Goal: Task Accomplishment & Management: Manage account settings

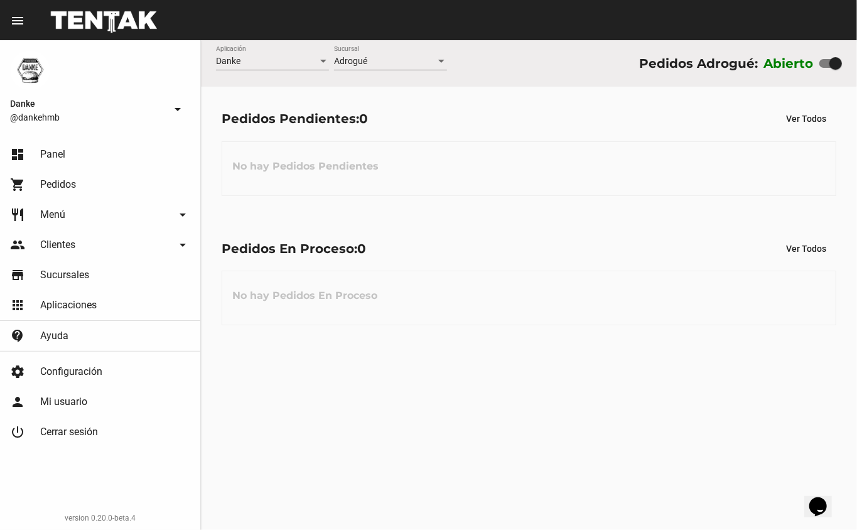
click at [443, 214] on div "Pedidos Pendientes: 0 Ver Todos No hay Pedidos Pendientes" at bounding box center [529, 151] width 656 height 129
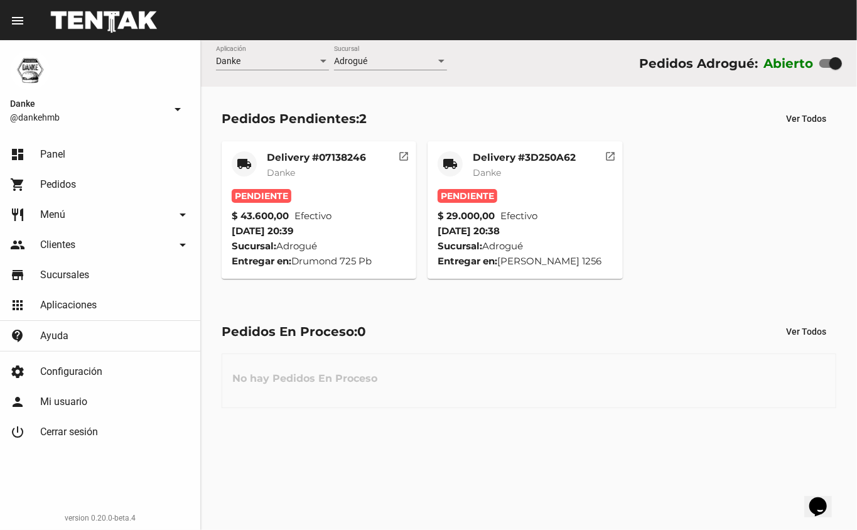
click at [315, 162] on mat-card-title "Delivery #07138246" at bounding box center [316, 157] width 99 height 13
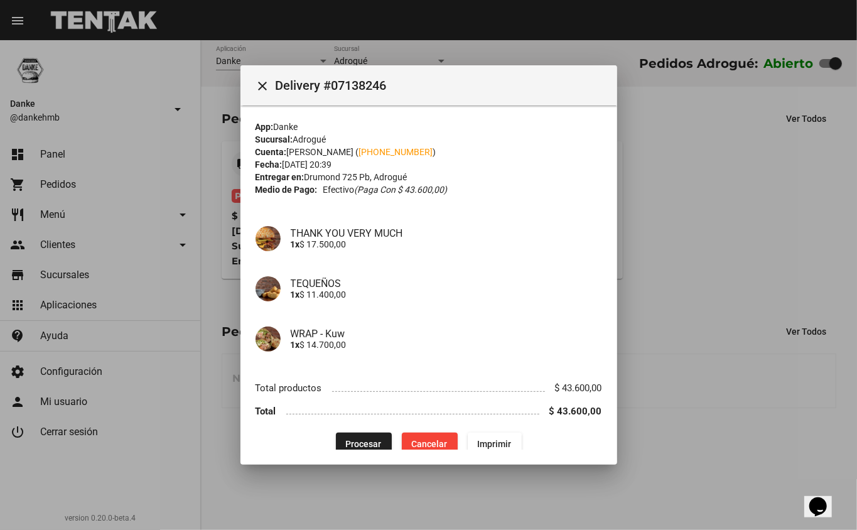
click at [367, 440] on span "Procesar" at bounding box center [364, 444] width 36 height 10
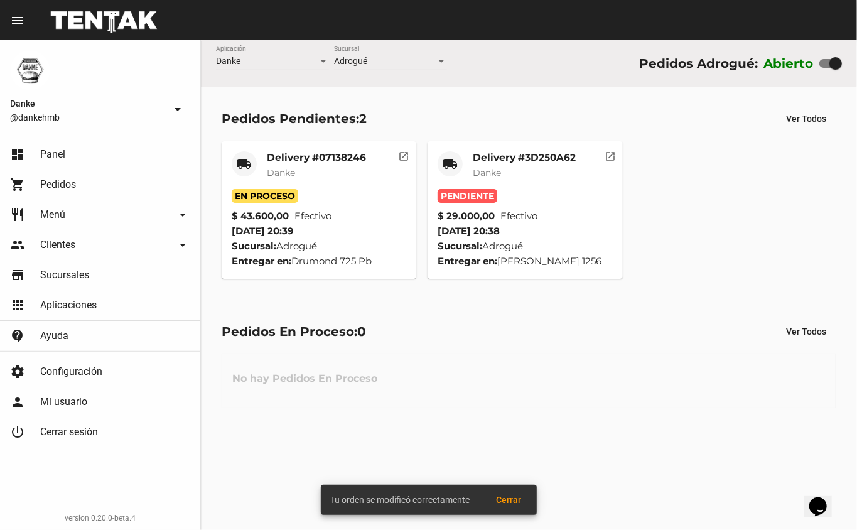
click at [503, 156] on mat-card-title "Delivery #3D250A62" at bounding box center [524, 157] width 103 height 13
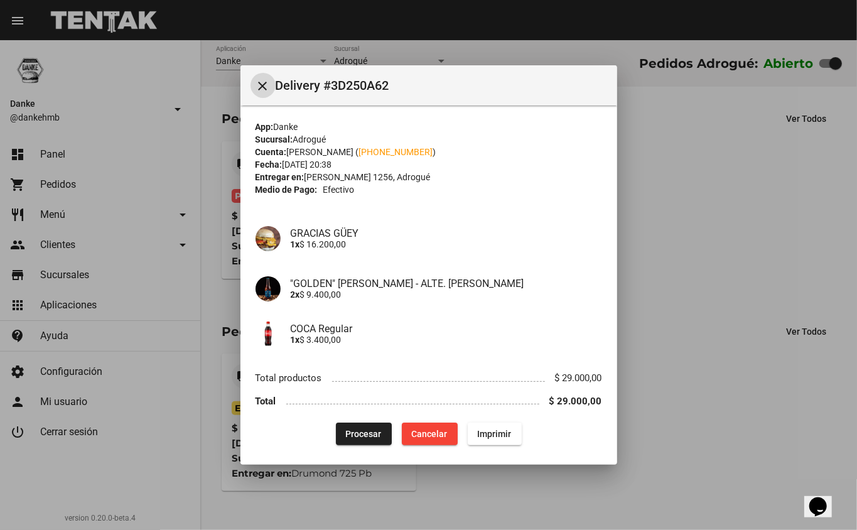
click at [360, 440] on button "Procesar" at bounding box center [364, 434] width 56 height 23
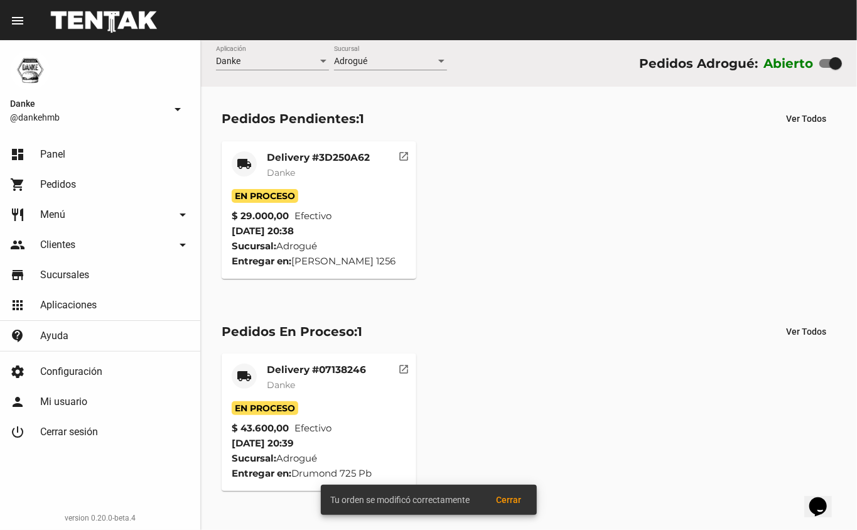
drag, startPoint x: 360, startPoint y: 440, endPoint x: 544, endPoint y: 386, distance: 192.0
click at [544, 386] on div "local_shipping Delivery #07138246 Danke En Proceso $ 43.600,00 Efectivo 14/9/25…" at bounding box center [529, 422] width 626 height 149
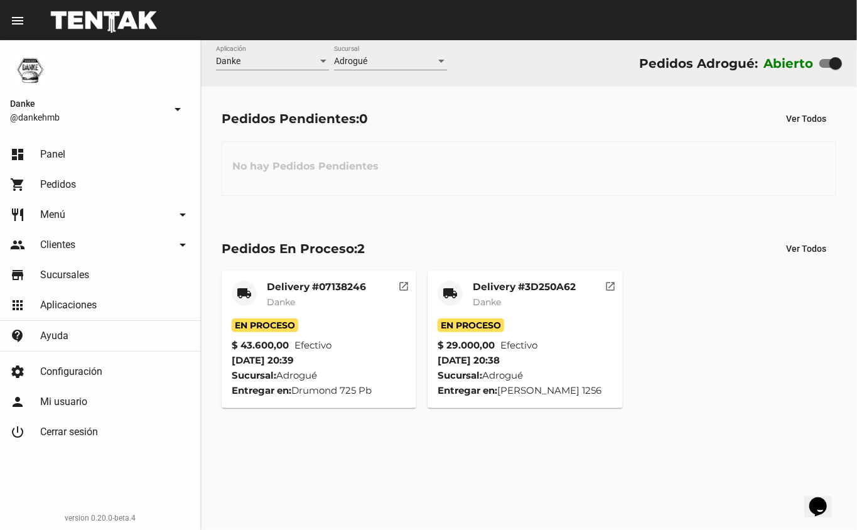
click at [543, 289] on mat-card-title "Delivery #3D250A62" at bounding box center [524, 287] width 103 height 13
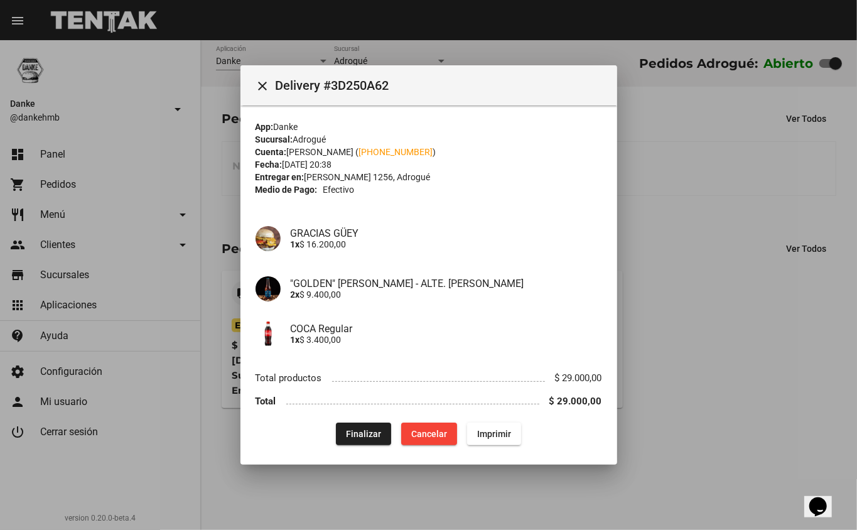
click at [802, 293] on div at bounding box center [428, 265] width 857 height 530
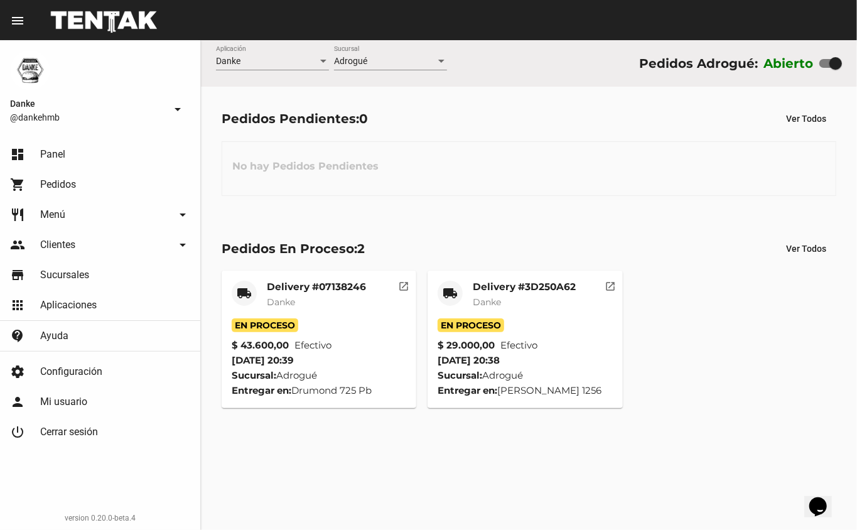
click at [343, 292] on mat-card-title "Delivery #07138246" at bounding box center [316, 287] width 99 height 13
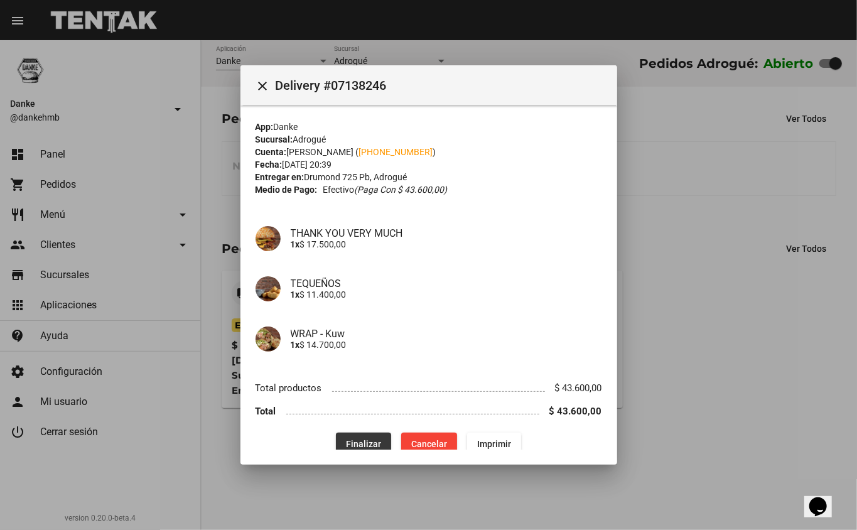
click at [360, 445] on span "Finalizar" at bounding box center [363, 444] width 35 height 10
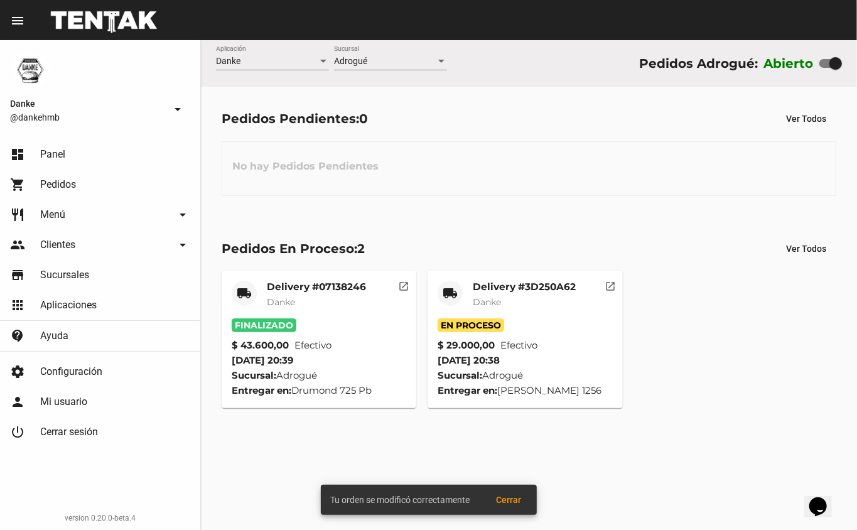
click at [516, 290] on mat-card-title "Delivery #3D250A62" at bounding box center [524, 287] width 103 height 13
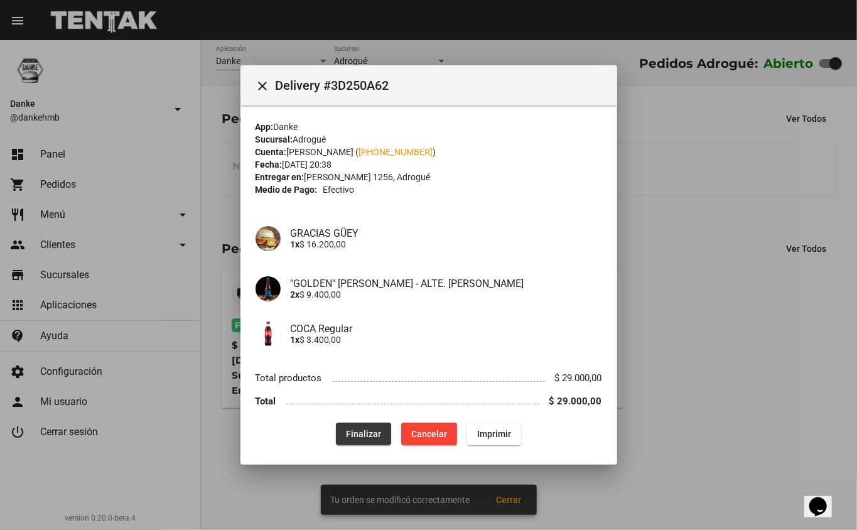
click at [355, 436] on span "Finalizar" at bounding box center [363, 434] width 35 height 10
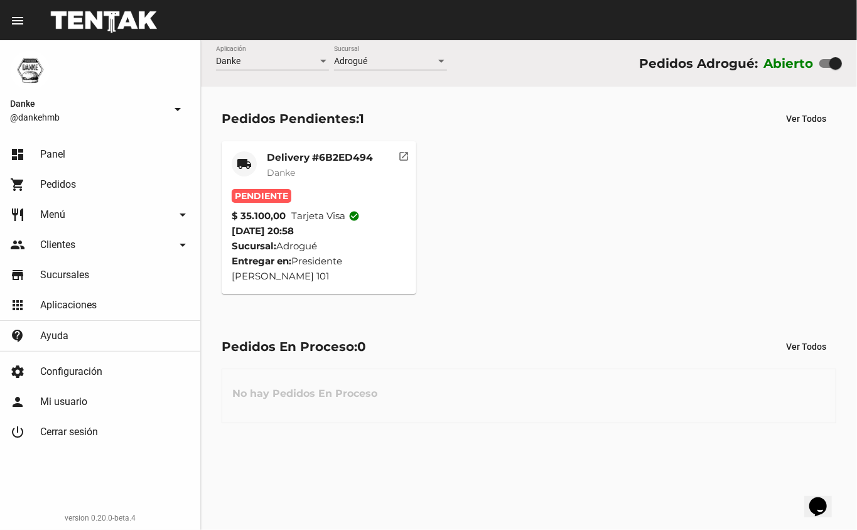
click at [325, 161] on mat-card-title "Delivery #6B2ED494" at bounding box center [320, 157] width 106 height 13
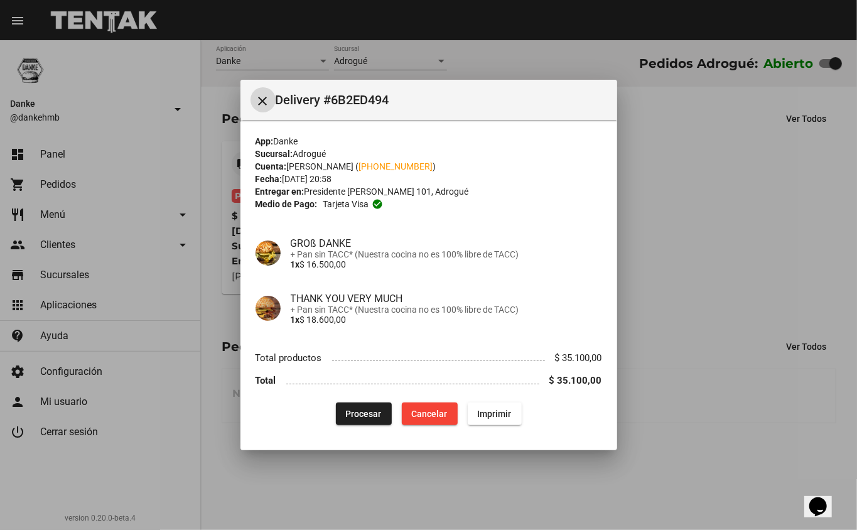
click at [360, 403] on button "Procesar" at bounding box center [364, 414] width 56 height 23
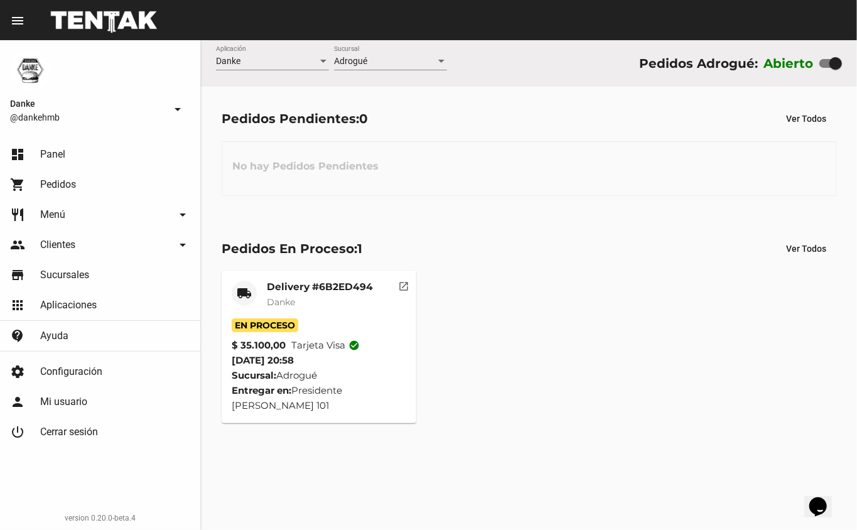
click at [293, 305] on span "Danke" at bounding box center [281, 302] width 28 height 11
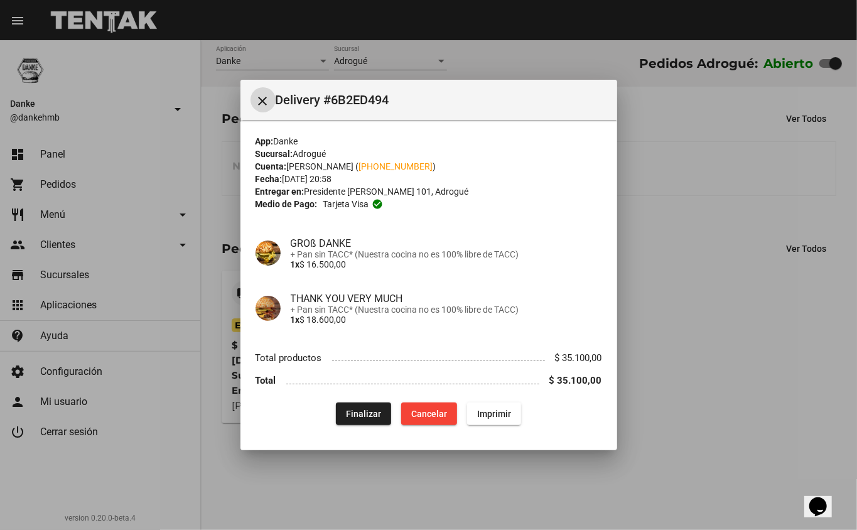
click at [367, 417] on span "Finalizar" at bounding box center [363, 414] width 35 height 10
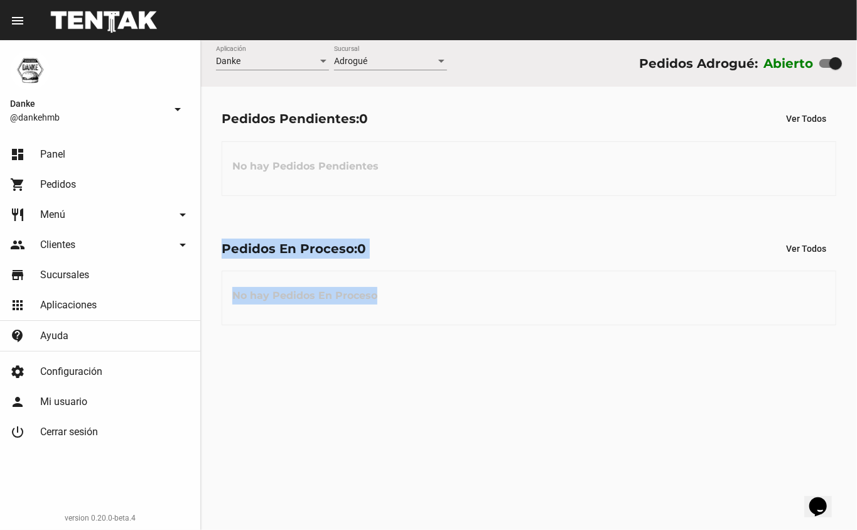
drag, startPoint x: 465, startPoint y: 395, endPoint x: 441, endPoint y: 142, distance: 253.7
click at [441, 142] on div "Danke Aplicación Adrogué Sucursal Pedidos Adrogué: Abierto Pedidos Pendientes: …" at bounding box center [529, 285] width 656 height 490
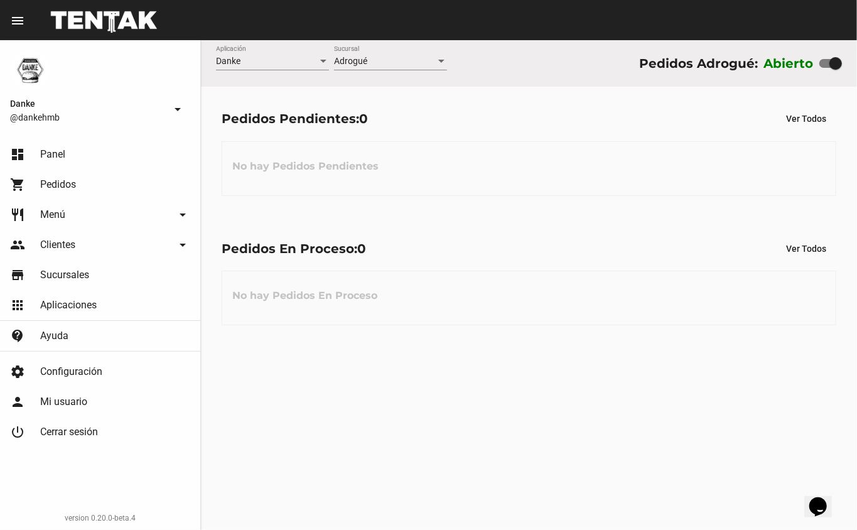
click at [460, 129] on div "Pedidos Pendientes: 0 Ver Todos" at bounding box center [529, 118] width 615 height 23
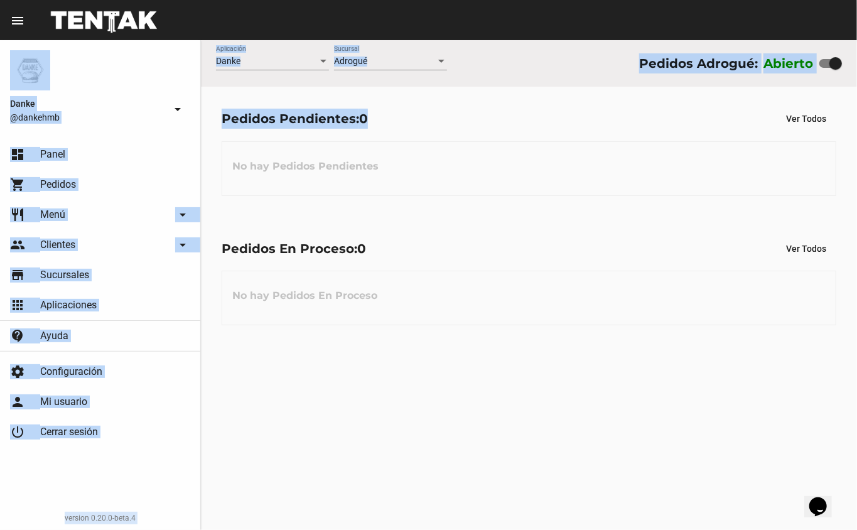
drag, startPoint x: 0, startPoint y: 0, endPoint x: 382, endPoint y: -73, distance: 388.8
click at [382, 0] on html "menu Resumen Danke @dankehmb arrow_drop_down dashboard Panel shopping_cart Pedi…" at bounding box center [428, 265] width 857 height 530
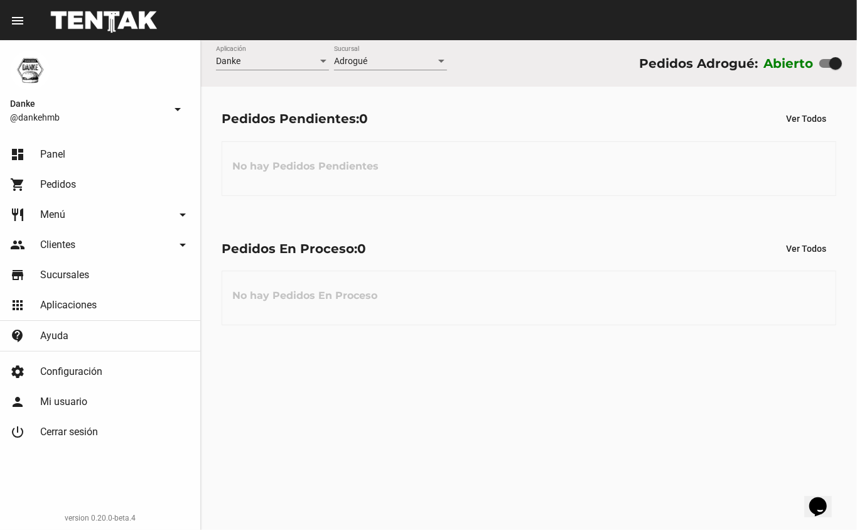
click at [459, 234] on div "Pedidos En Proceso: 0 Ver Todos No hay Pedidos En Proceso" at bounding box center [529, 281] width 656 height 129
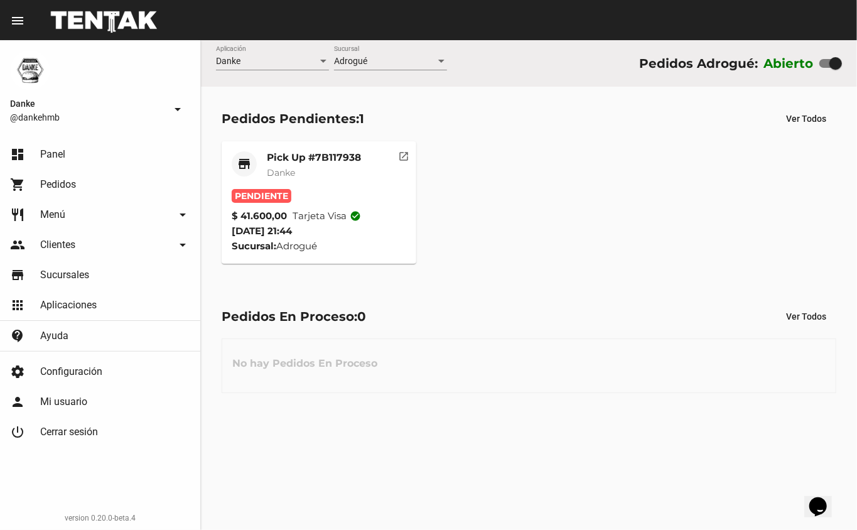
click at [322, 152] on mat-card-title "Pick Up #7B117938" at bounding box center [314, 157] width 94 height 13
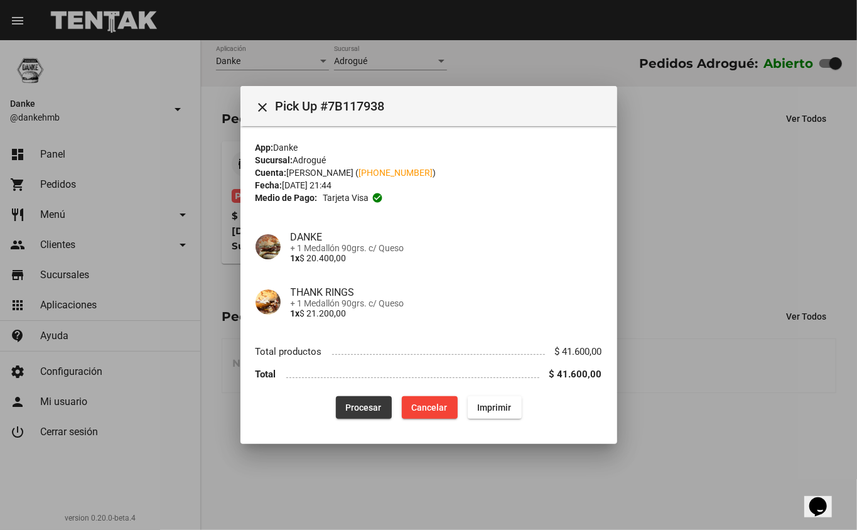
click at [361, 412] on span "Procesar" at bounding box center [364, 408] width 36 height 10
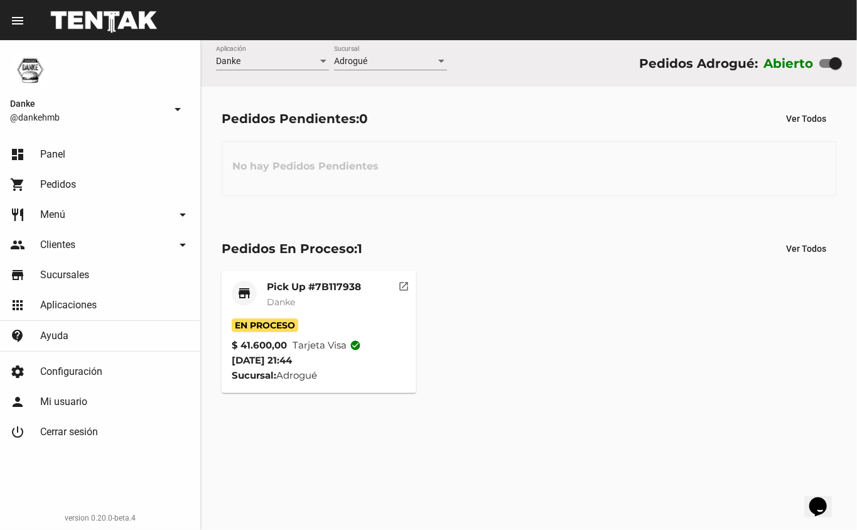
click at [325, 292] on mat-card-title "Pick Up #7B117938" at bounding box center [314, 287] width 94 height 13
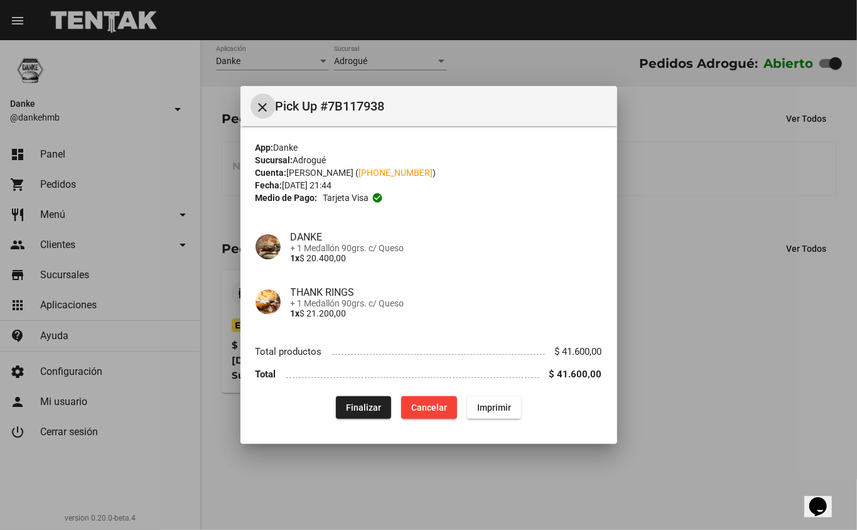
click at [373, 411] on span "Finalizar" at bounding box center [363, 408] width 35 height 10
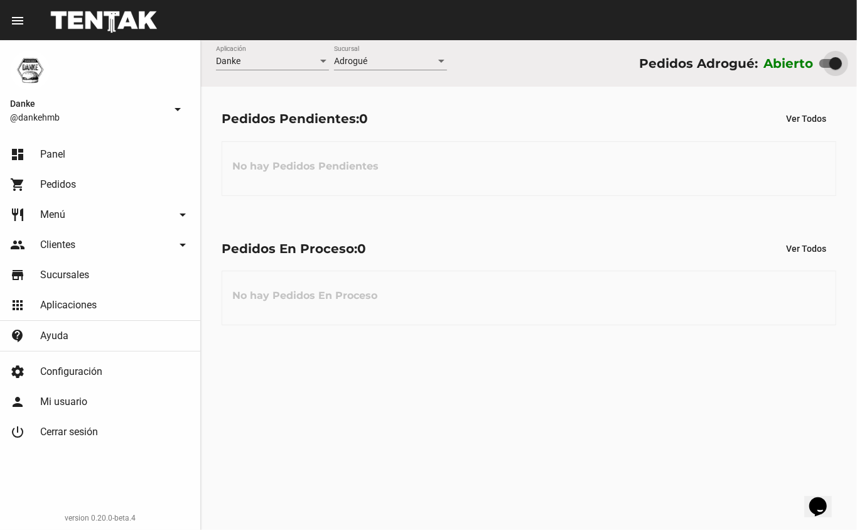
click at [837, 63] on div at bounding box center [836, 63] width 13 height 13
click at [826, 68] on input "checkbox" at bounding box center [825, 68] width 1 height 1
checkbox input "false"
